Goal: Transaction & Acquisition: Purchase product/service

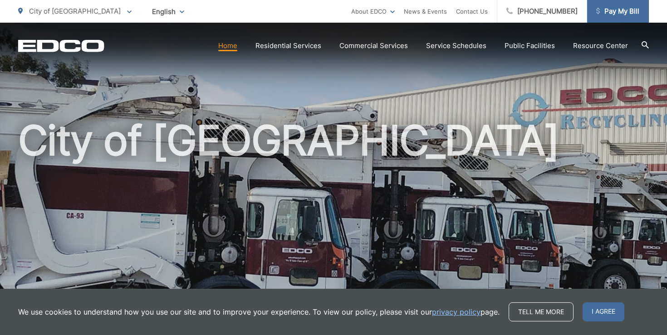
click at [614, 12] on span "Pay My Bill" at bounding box center [617, 11] width 43 height 11
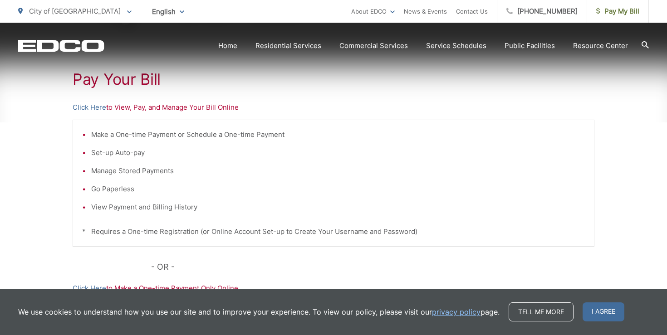
scroll to position [170, 0]
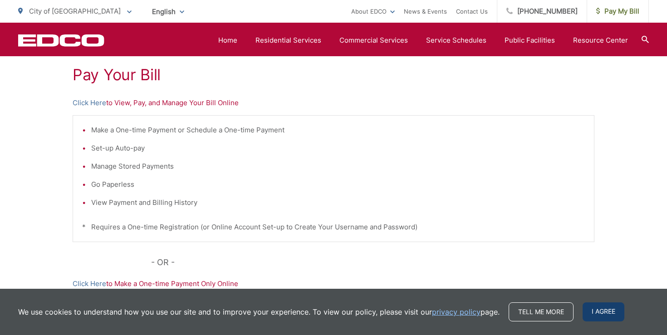
click at [617, 319] on span "I agree" at bounding box center [604, 312] width 42 height 19
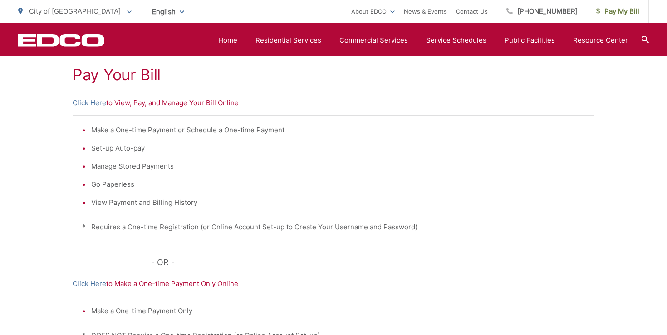
click at [150, 103] on p "Click Here to View, Pay, and Manage Your Bill Online" at bounding box center [334, 103] width 522 height 11
click at [84, 103] on link "Click Here" at bounding box center [90, 103] width 34 height 11
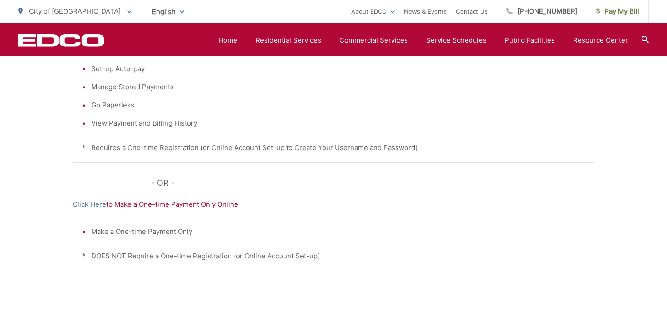
scroll to position [251, 0]
click at [99, 203] on link "Click Here" at bounding box center [90, 203] width 34 height 11
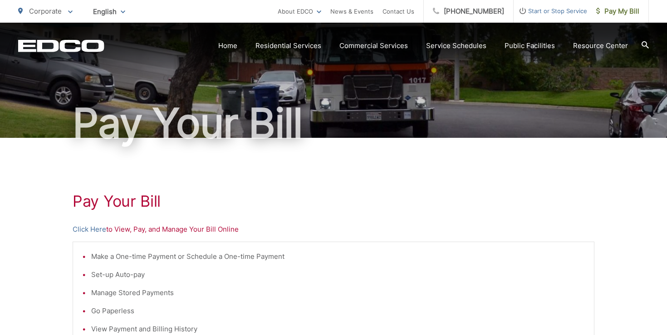
scroll to position [44, 0]
click at [103, 231] on link "Click Here" at bounding box center [90, 229] width 34 height 11
